Goal: Transaction & Acquisition: Subscribe to service/newsletter

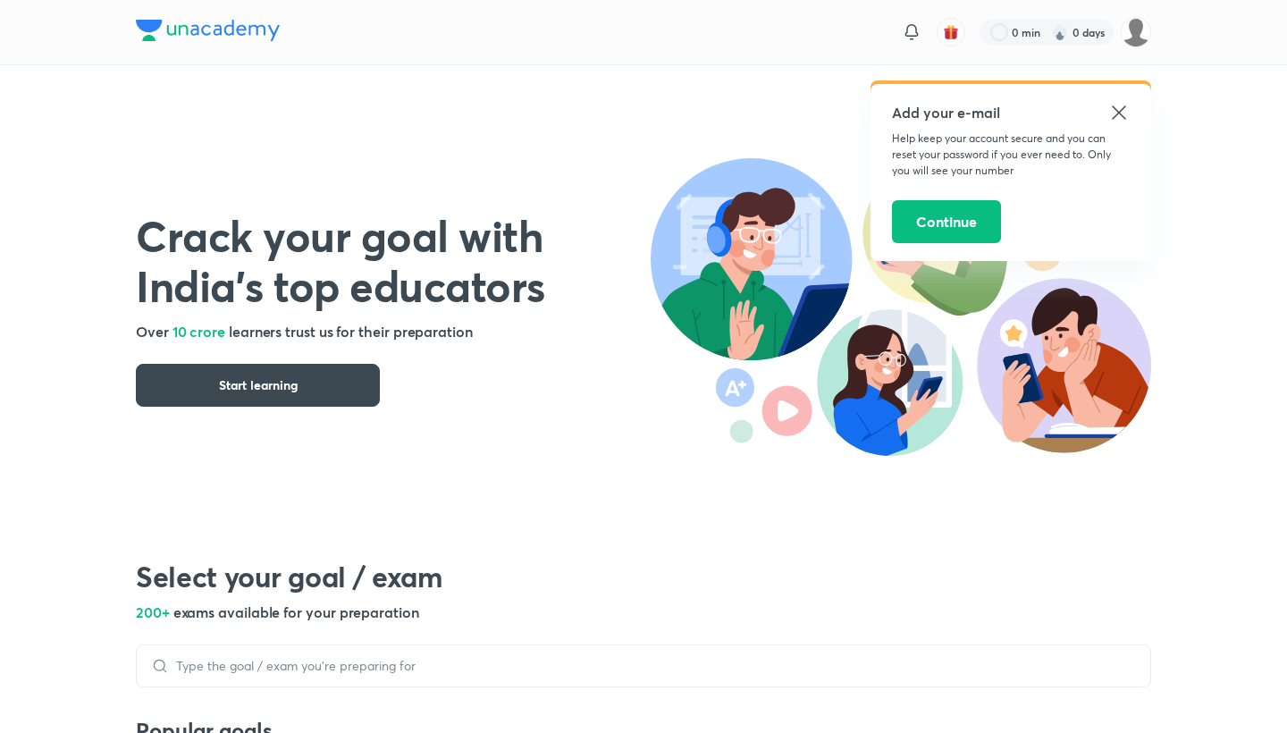
click at [1118, 106] on icon at bounding box center [1118, 112] width 21 height 21
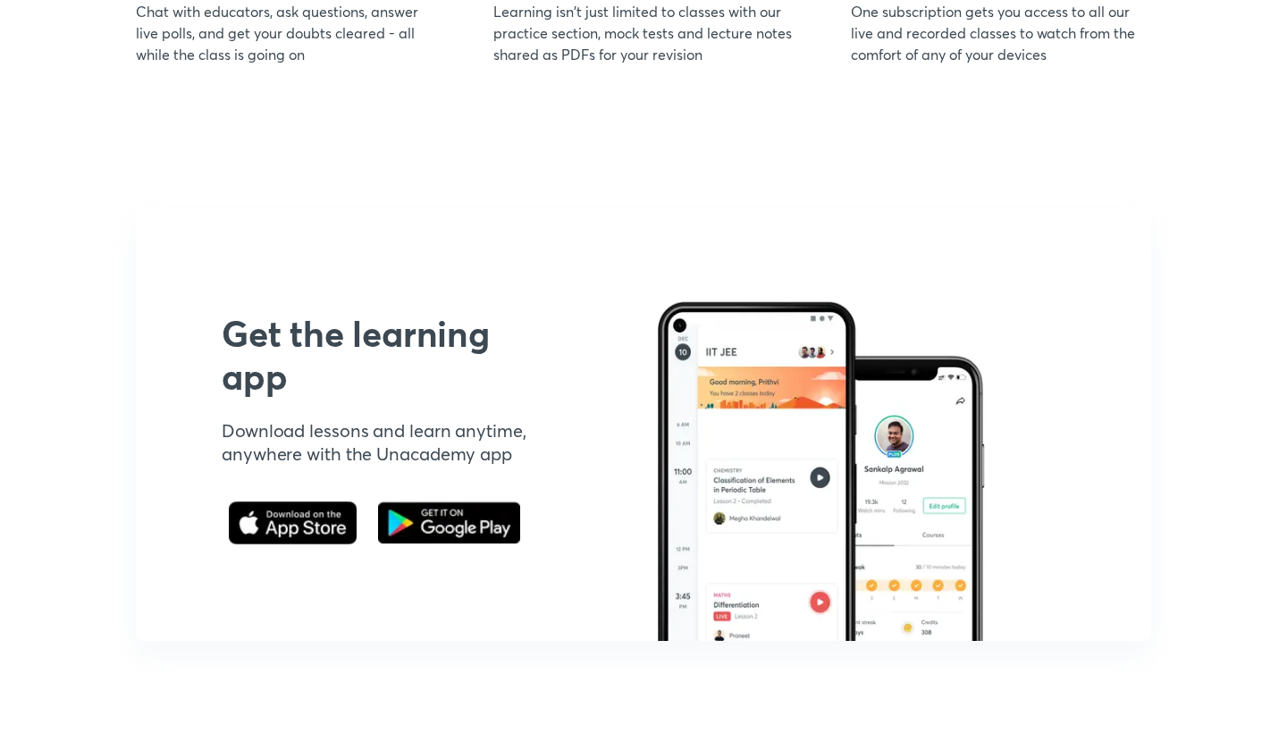
scroll to position [2314, 0]
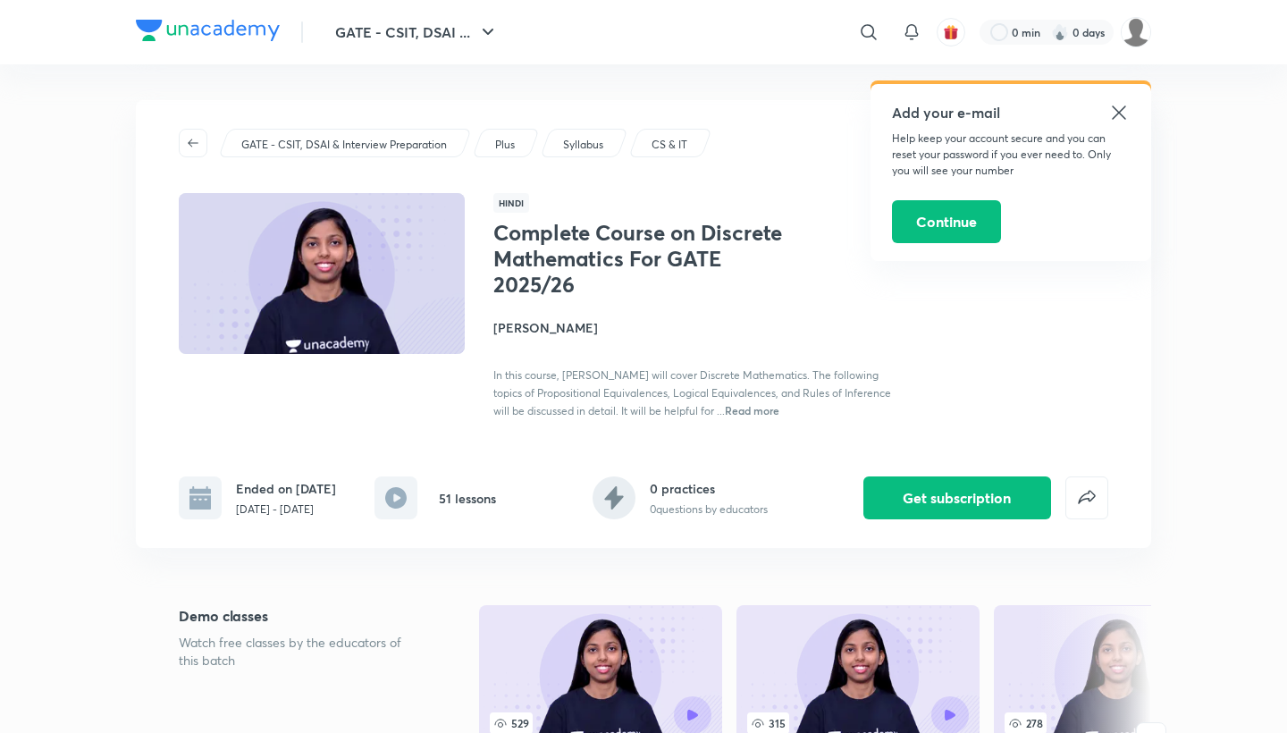
click at [1128, 108] on icon at bounding box center [1118, 112] width 21 height 21
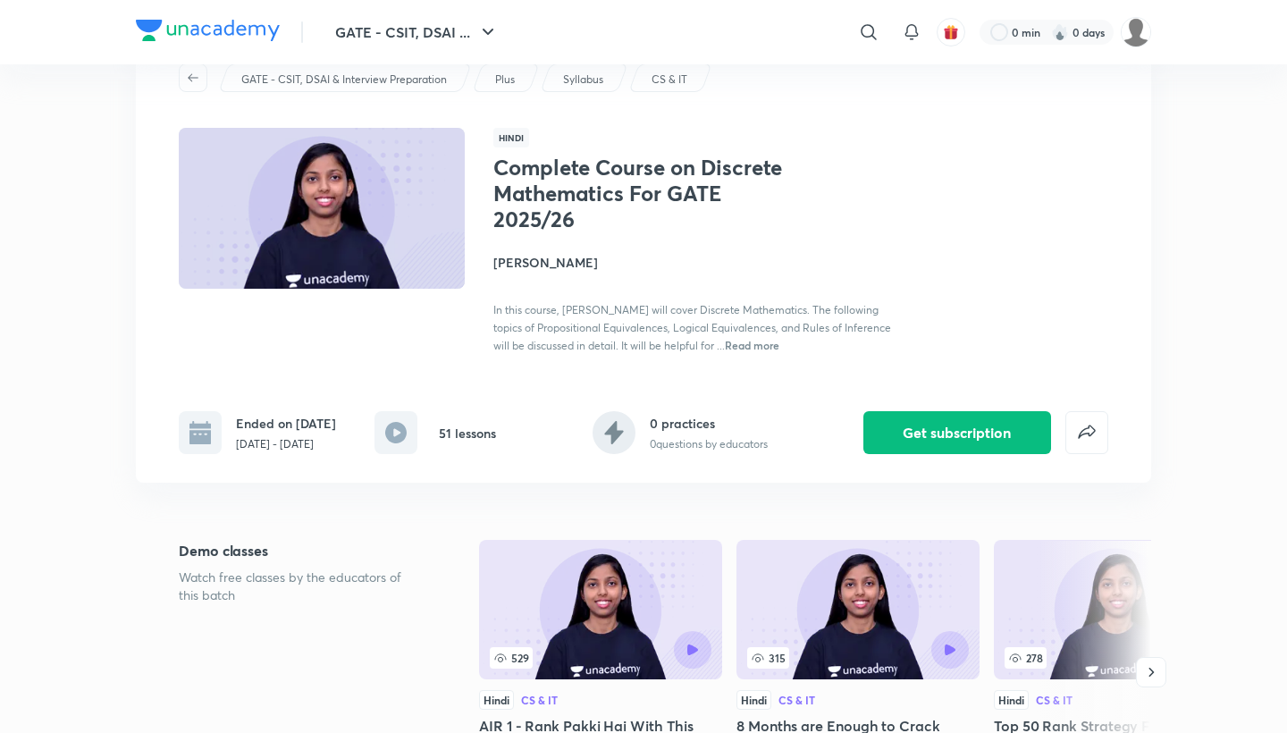
scroll to position [56, 0]
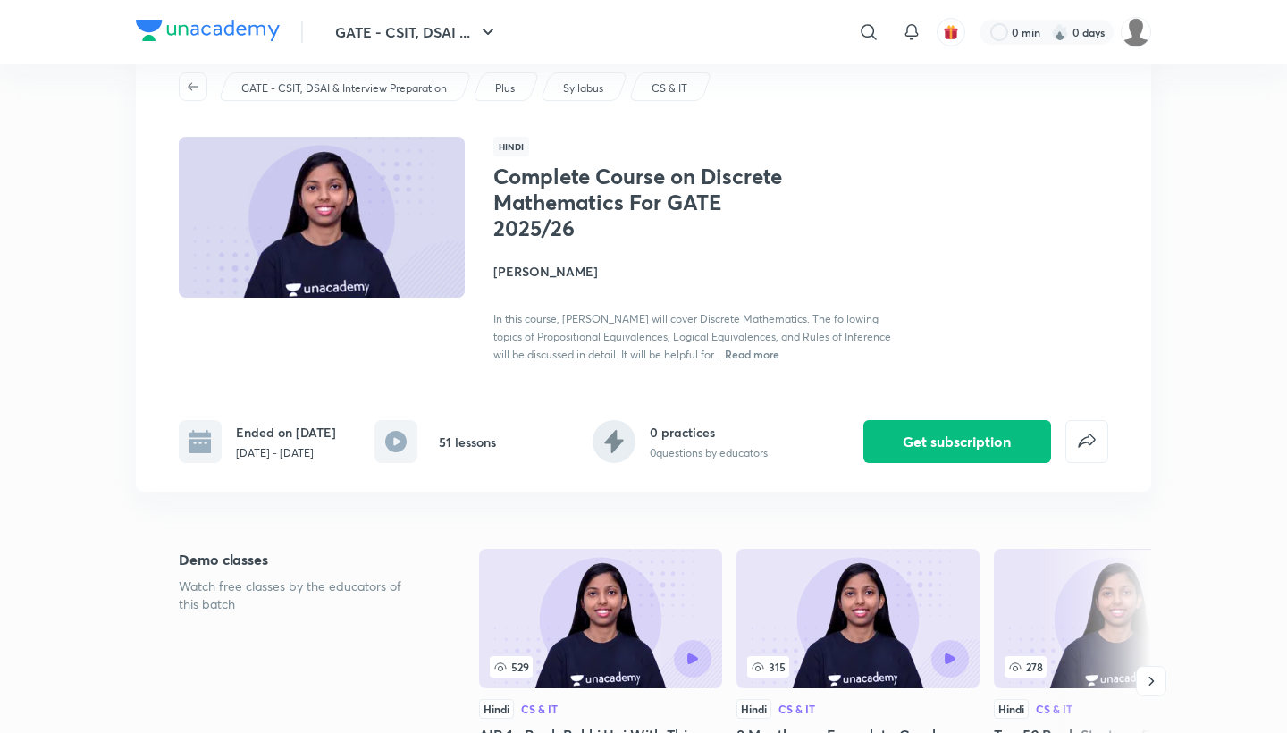
click at [745, 350] on span "Read more" at bounding box center [752, 354] width 55 height 14
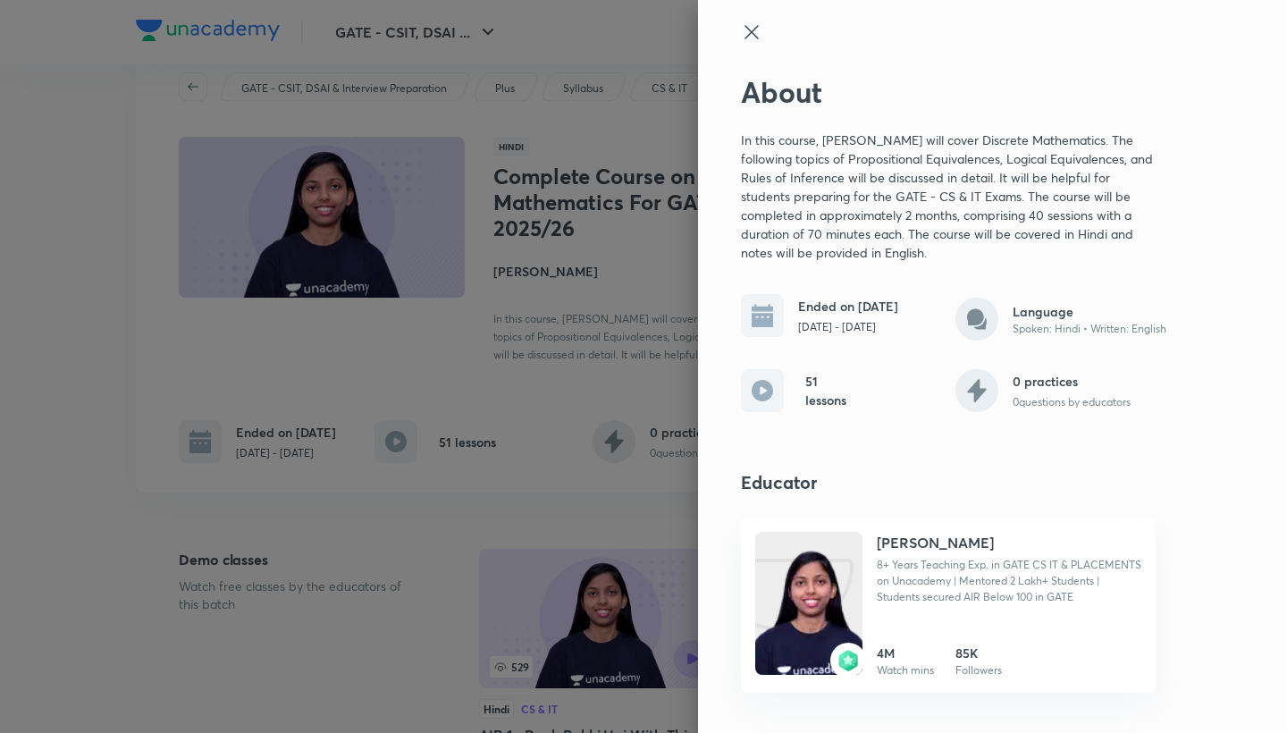
click at [759, 43] on div at bounding box center [948, 48] width 415 height 54
click at [753, 28] on icon at bounding box center [751, 31] width 21 height 21
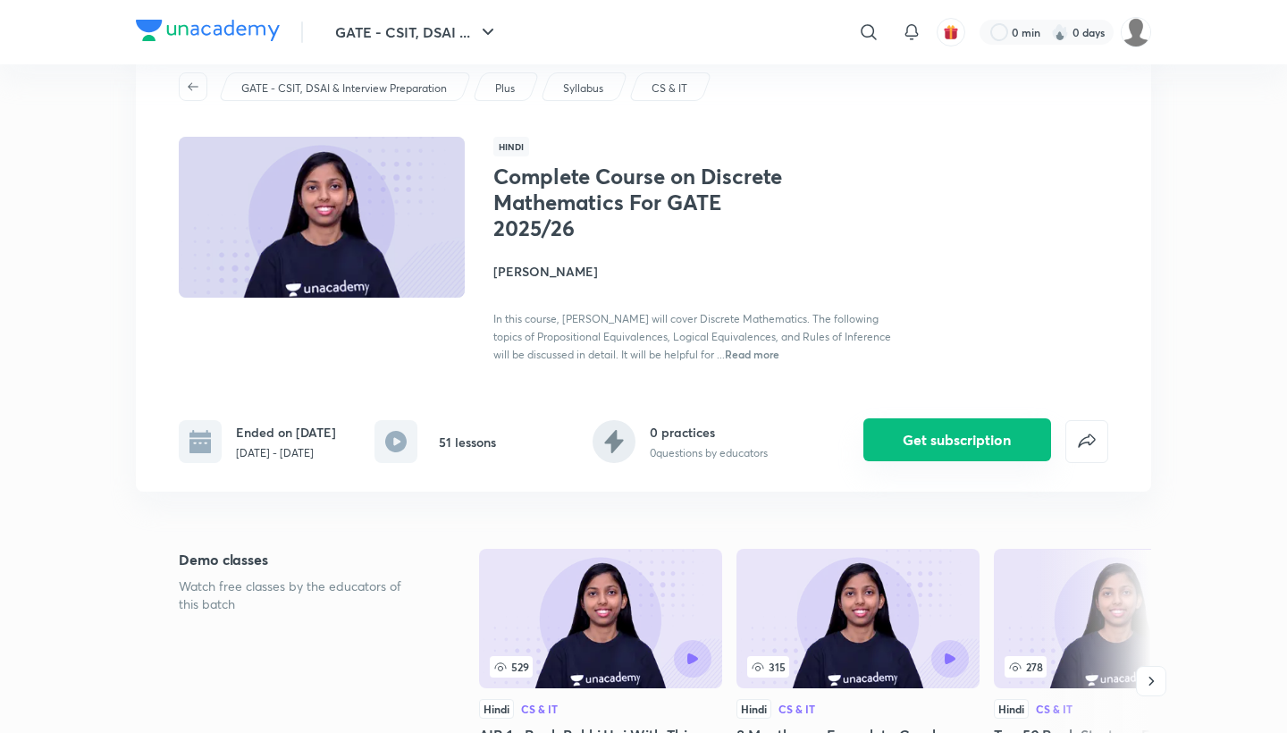
click at [973, 425] on button "Get subscription" at bounding box center [957, 439] width 188 height 43
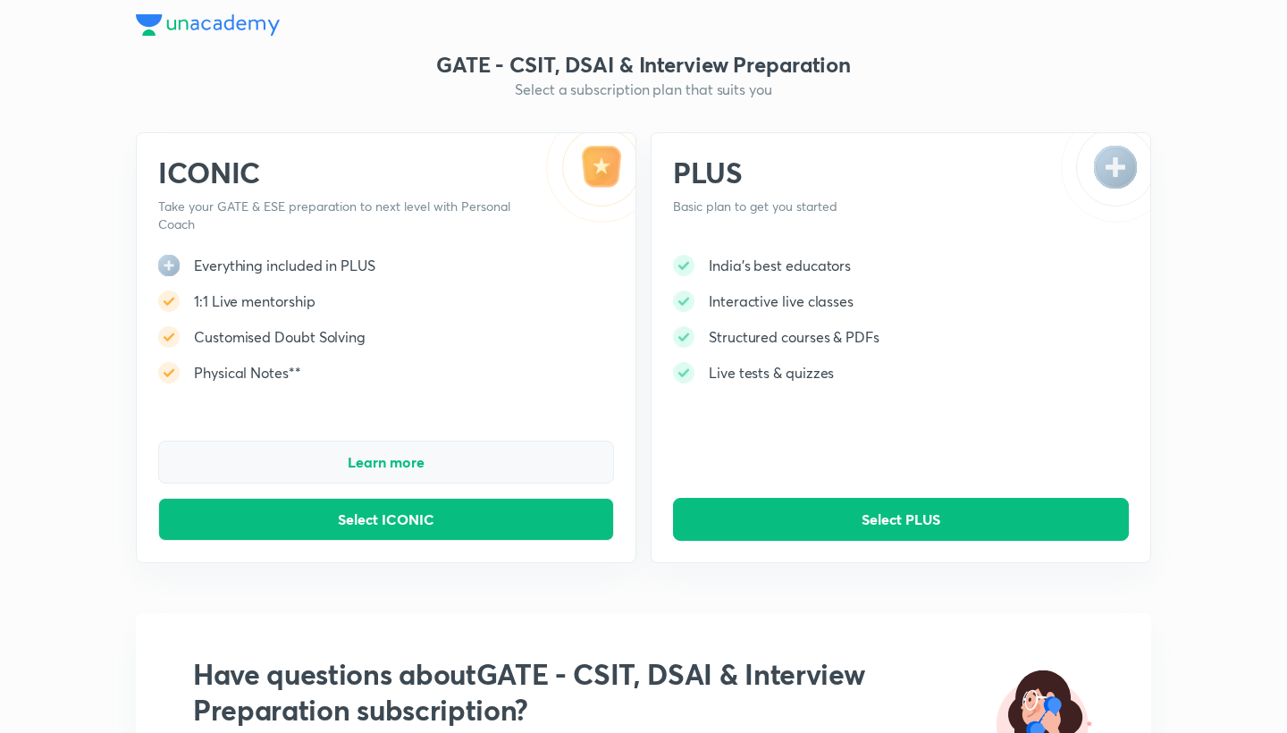
click at [560, 451] on button "Learn more" at bounding box center [386, 462] width 456 height 43
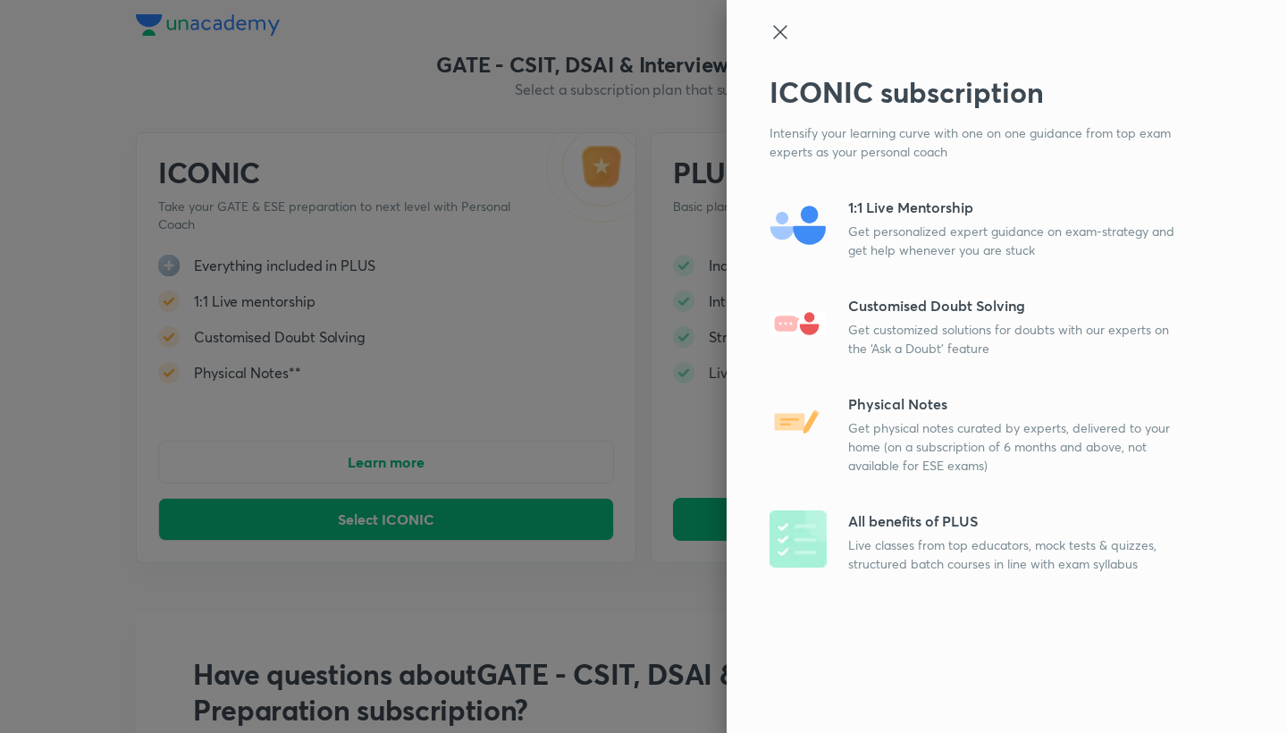
click at [783, 43] on div at bounding box center [977, 48] width 415 height 54
click at [794, 40] on div at bounding box center [977, 48] width 415 height 54
click at [784, 33] on icon at bounding box center [780, 31] width 21 height 21
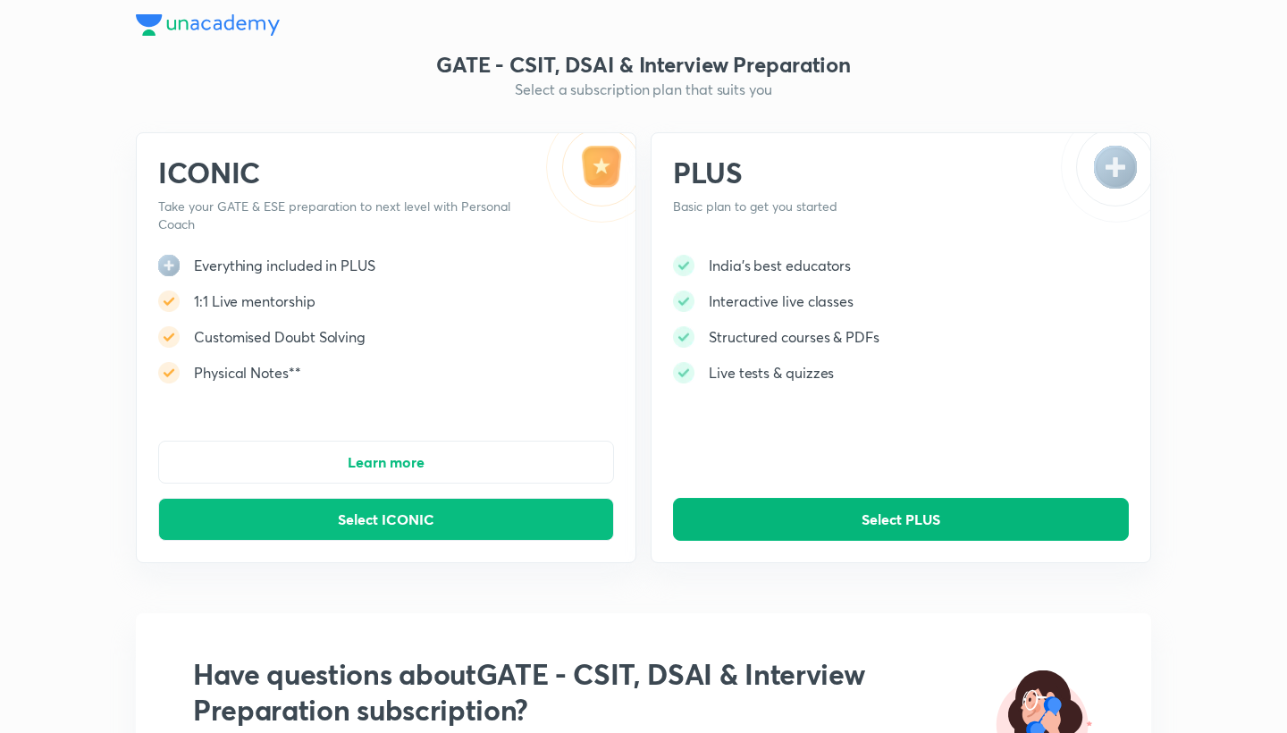
click at [871, 515] on span "Select PLUS" at bounding box center [901, 519] width 79 height 18
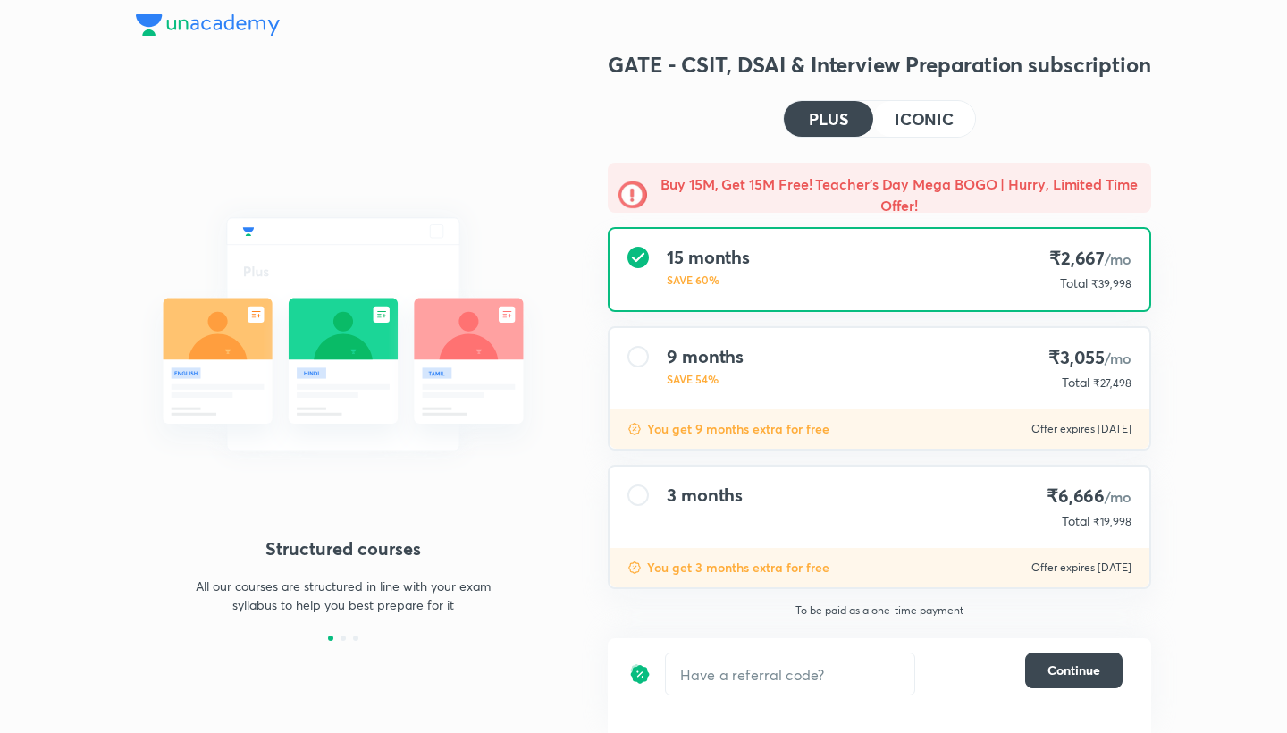
click at [850, 487] on div "3 months ₹6,666 /mo Total ₹19,998" at bounding box center [880, 507] width 540 height 81
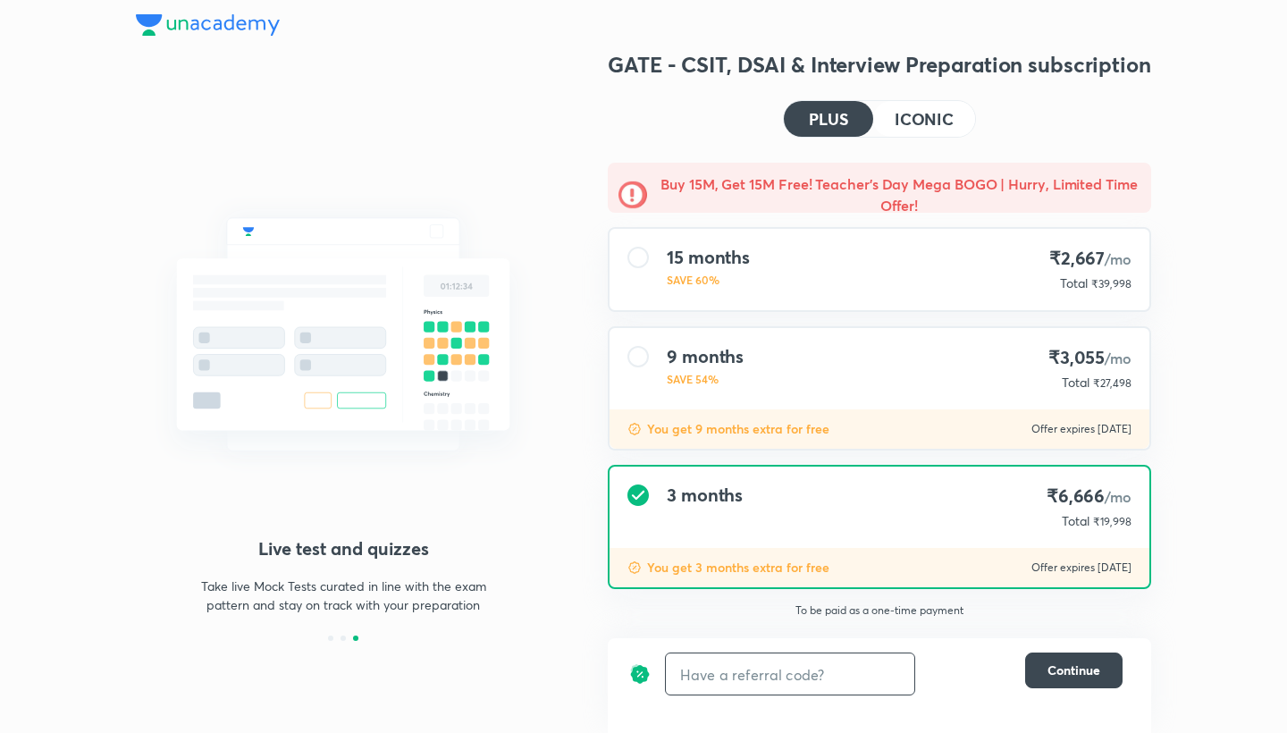
click at [710, 669] on input "text" at bounding box center [790, 674] width 248 height 42
paste input "PLUS5ZFKS"
type input "PLUS5ZFKS"
click at [881, 674] on h6 "Apply" at bounding box center [882, 674] width 36 height 19
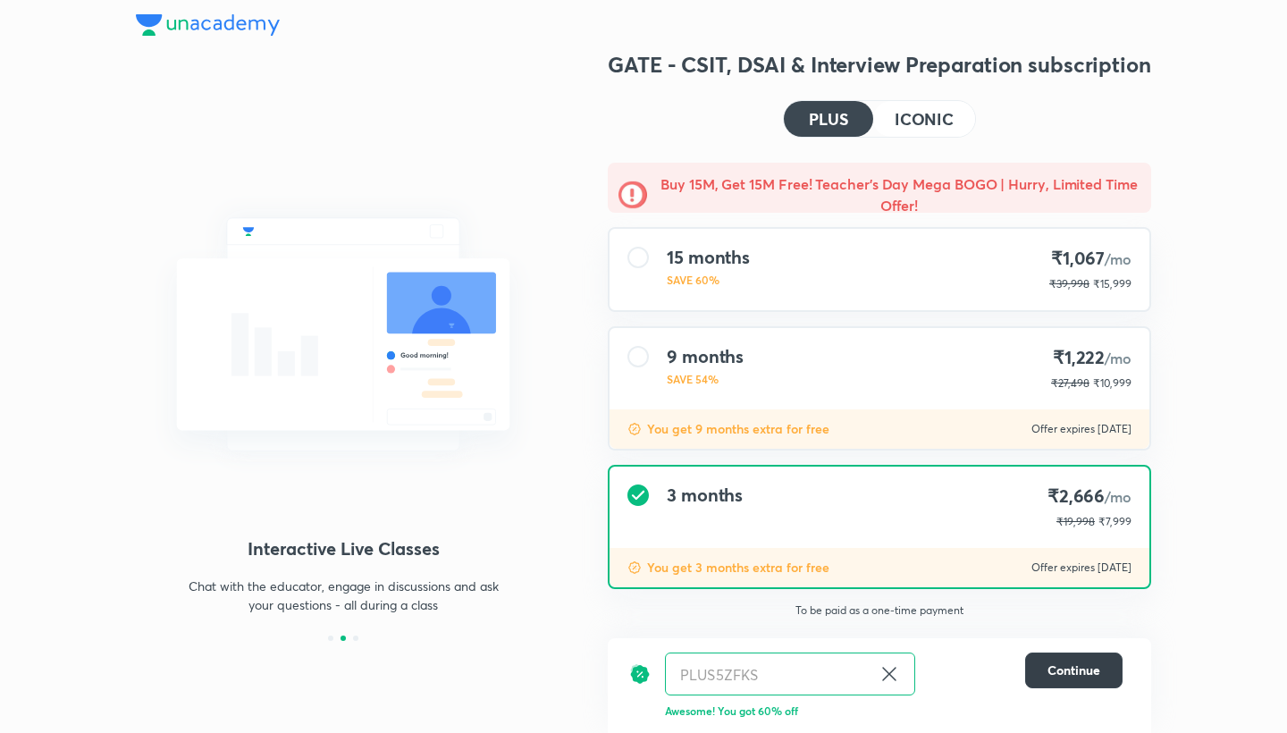
click at [1060, 662] on span "Continue" at bounding box center [1074, 670] width 53 height 18
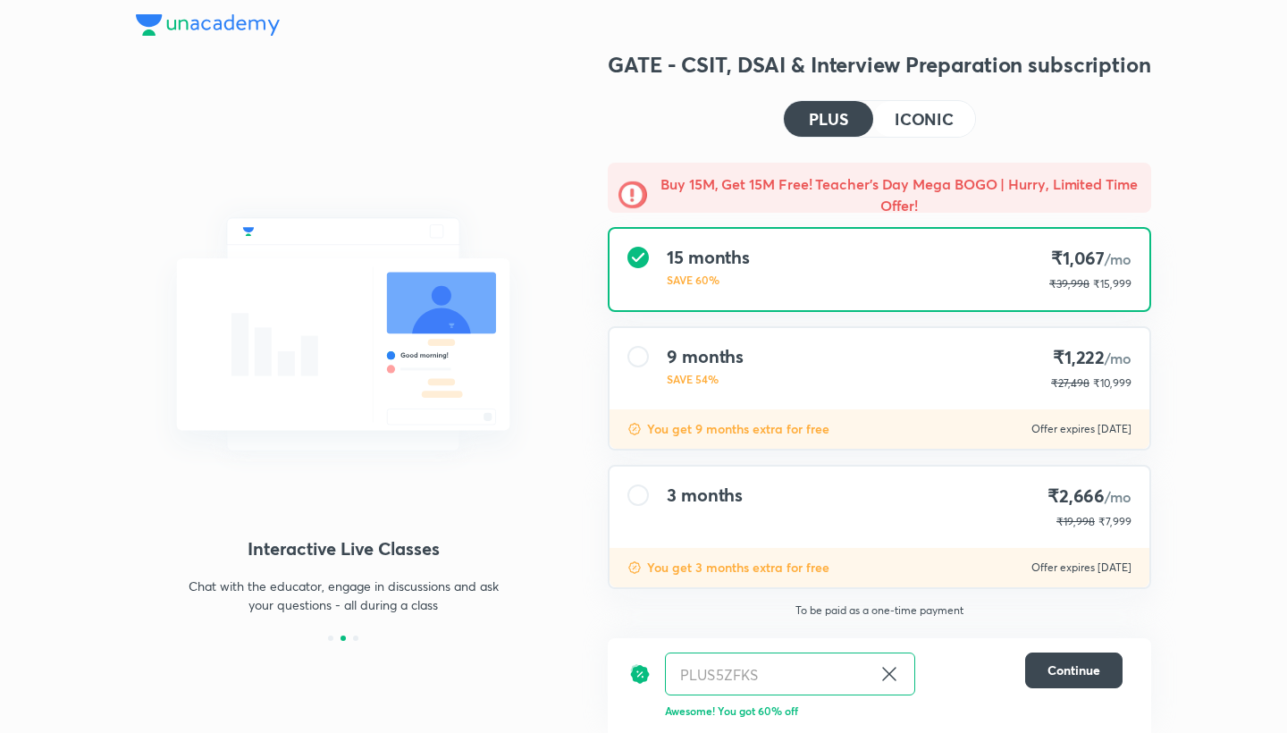
click at [924, 125] on h4 "ICONIC" at bounding box center [924, 119] width 59 height 16
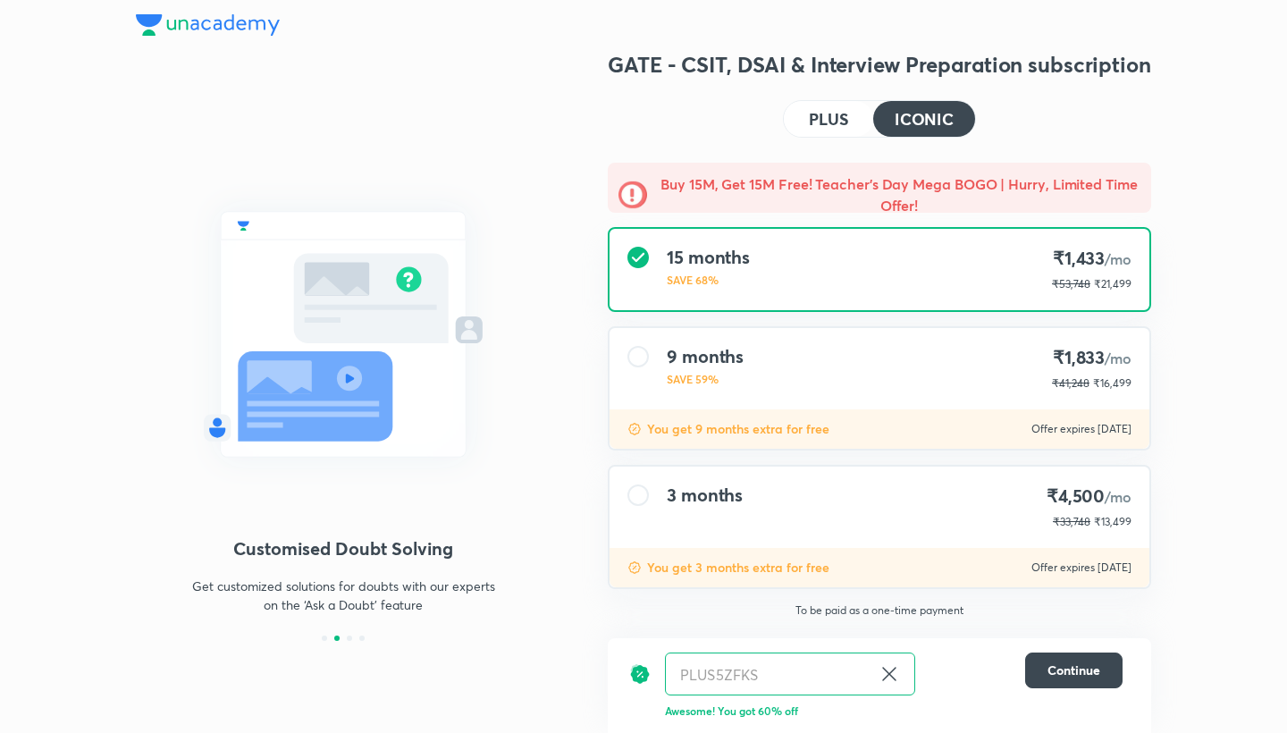
click at [847, 121] on h4 "PLUS" at bounding box center [828, 119] width 39 height 16
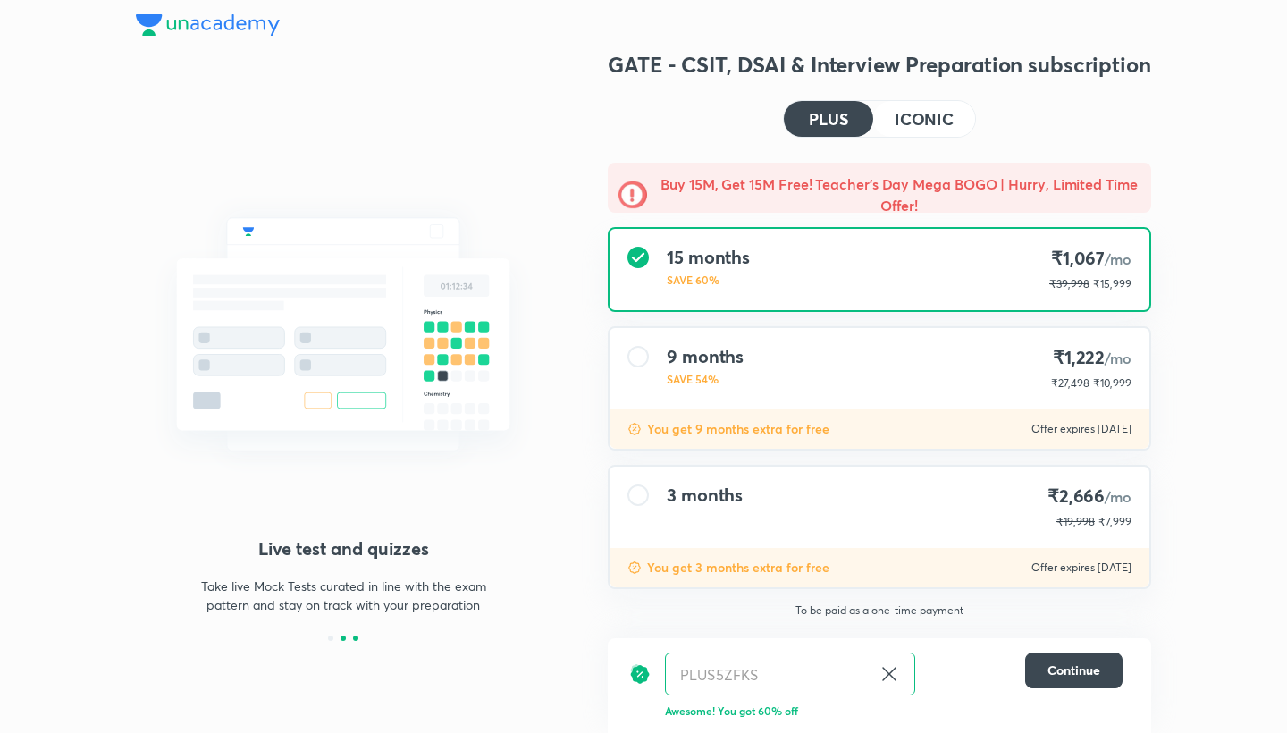
click at [345, 636] on div at bounding box center [343, 638] width 5 height 5
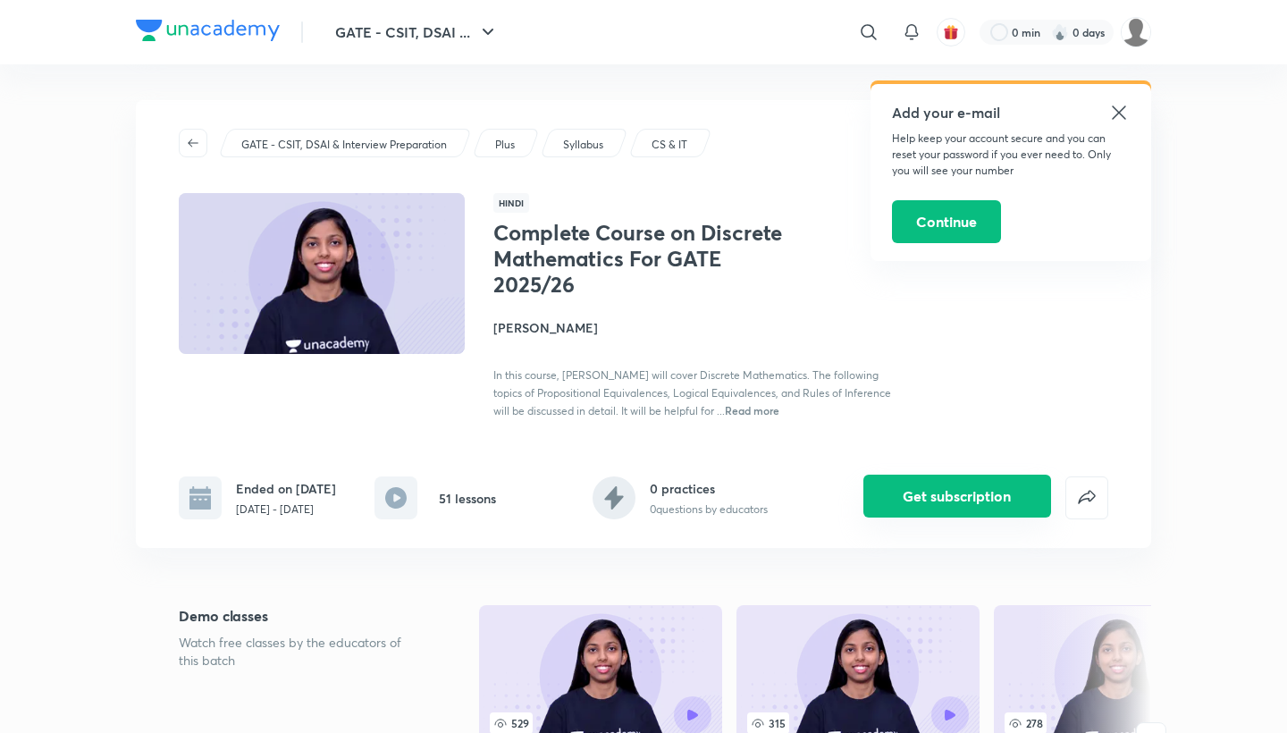
click at [934, 499] on button "Get subscription" at bounding box center [957, 496] width 188 height 43
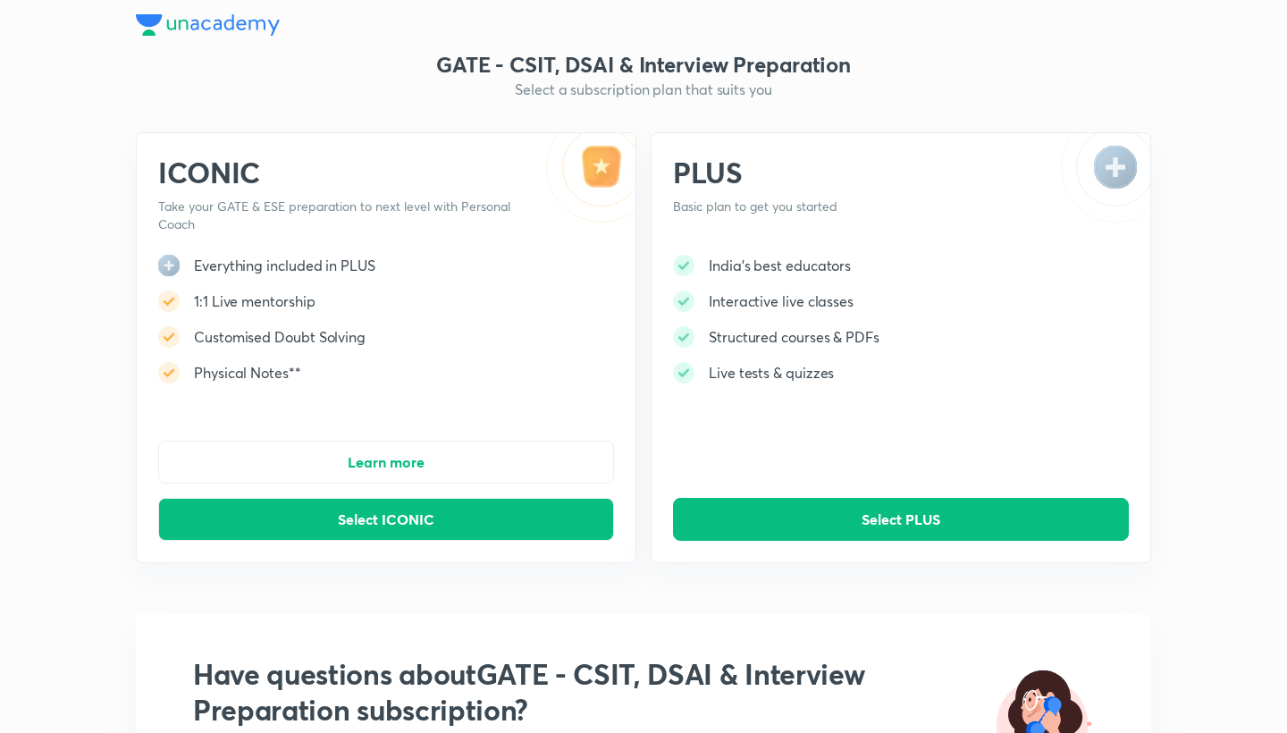
click at [170, 266] on icon at bounding box center [169, 266] width 10 height 10
click at [836, 518] on button "Select PLUS" at bounding box center [901, 519] width 456 height 43
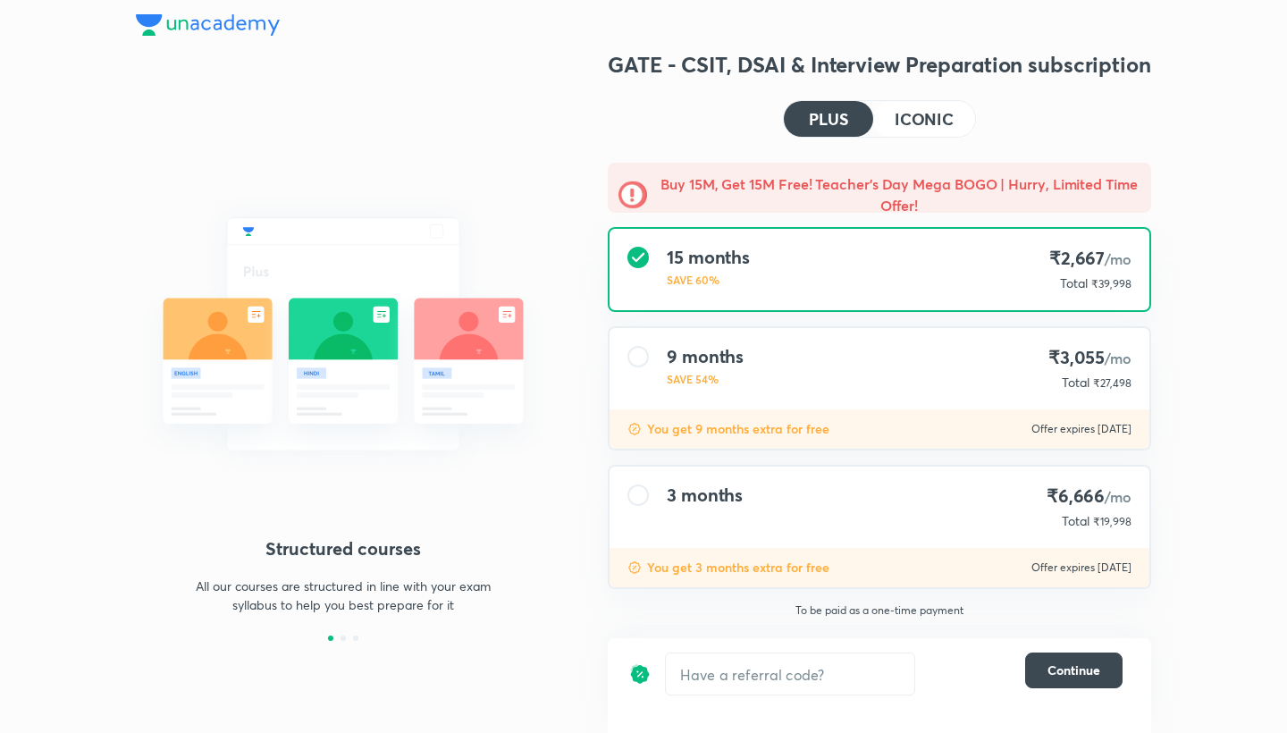
click at [806, 508] on div "3 months ₹6,666 /mo Total ₹19,998" at bounding box center [880, 507] width 540 height 81
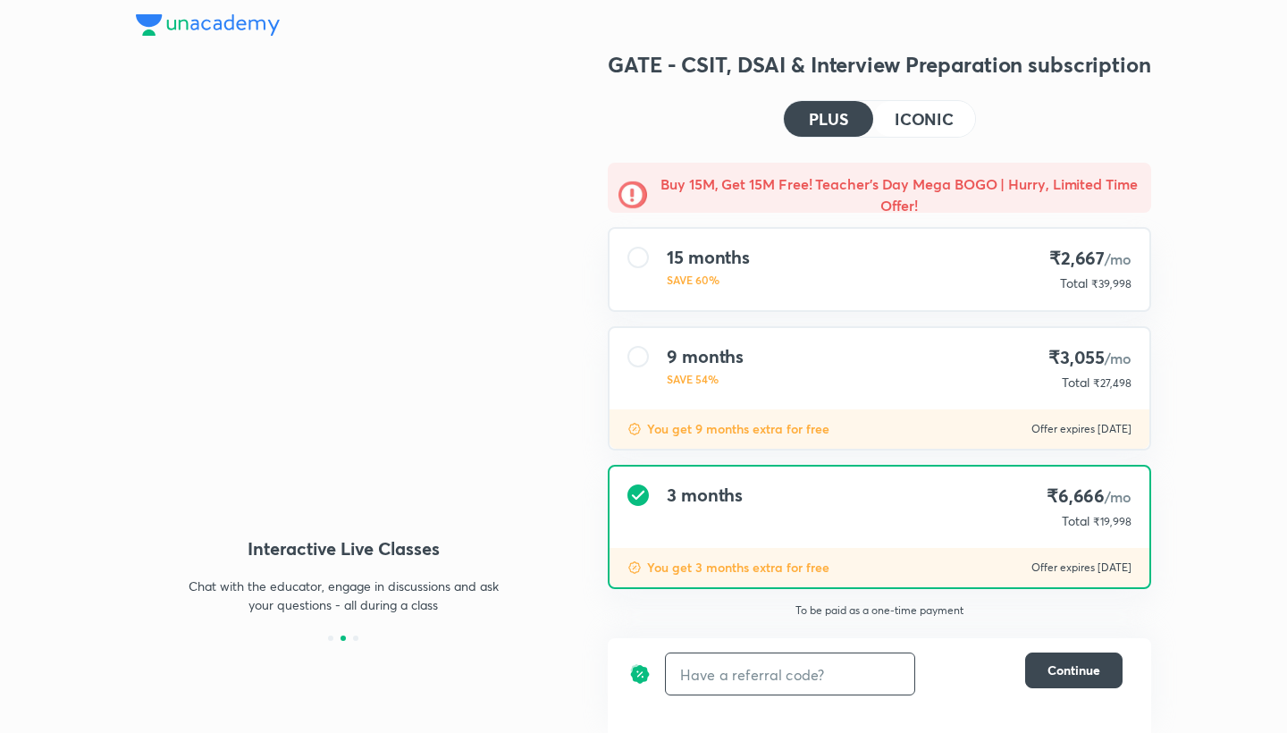
click at [764, 678] on input "text" at bounding box center [790, 674] width 248 height 42
paste input "SM50"
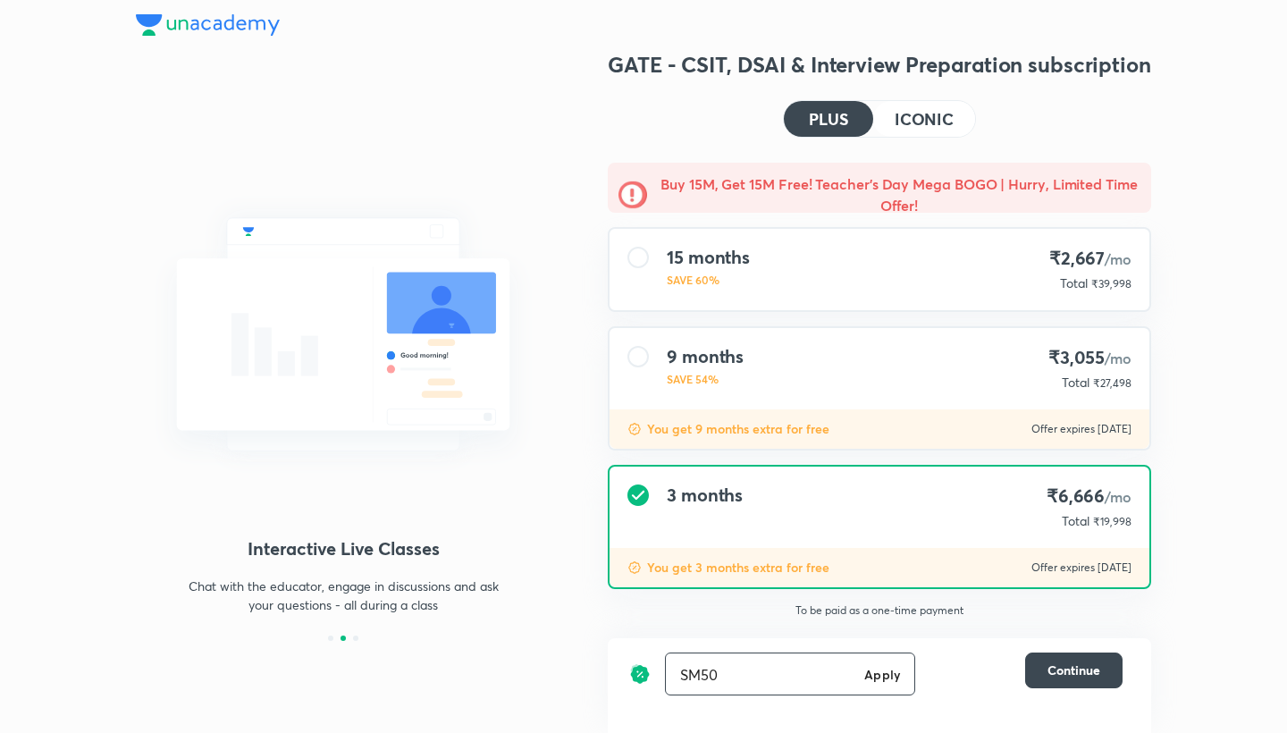
type input "SM50"
click at [891, 685] on div "SM50 Apply ​" at bounding box center [790, 674] width 250 height 43
click at [890, 673] on h6 "Apply" at bounding box center [882, 674] width 36 height 19
